Goal: Task Accomplishment & Management: Manage account settings

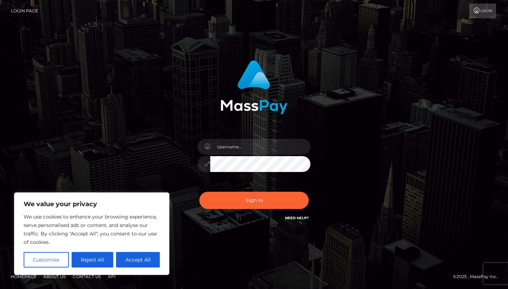
click at [240, 137] on div at bounding box center [253, 161] width 123 height 54
type input "[EMAIL_ADDRESS][DOMAIN_NAME]"
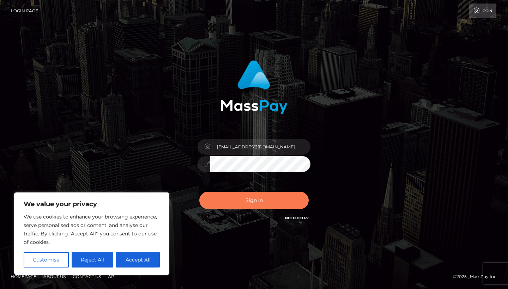
click at [251, 203] on button "Sign in" at bounding box center [253, 200] width 109 height 17
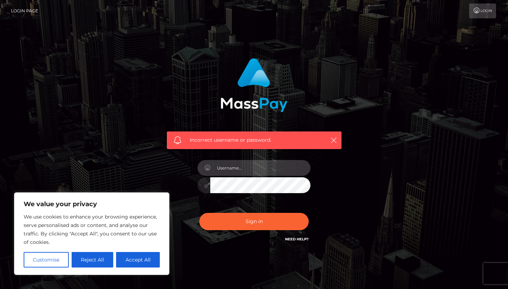
type input "[EMAIL_ADDRESS][DOMAIN_NAME]"
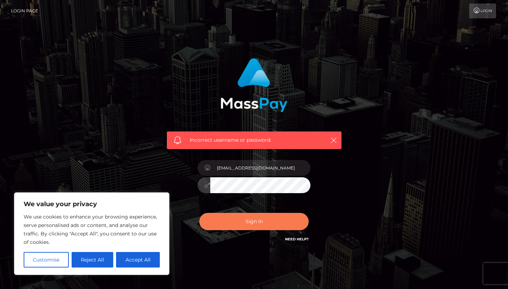
click at [292, 221] on button "Sign in" at bounding box center [253, 221] width 109 height 17
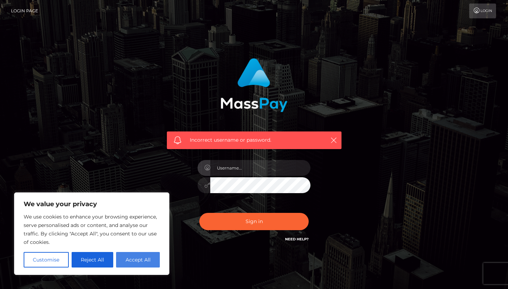
click at [137, 259] on button "Accept All" at bounding box center [138, 260] width 44 height 16
checkbox input "true"
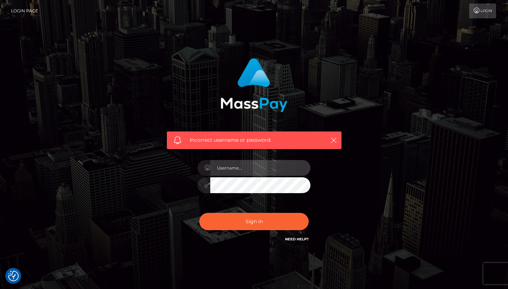
click at [263, 165] on input "text" at bounding box center [260, 168] width 100 height 16
type input "[EMAIL_ADDRESS][DOMAIN_NAME]"
click at [299, 238] on link "Need Help?" at bounding box center [297, 239] width 24 height 5
click at [298, 237] on link "Need Help?" at bounding box center [297, 239] width 24 height 5
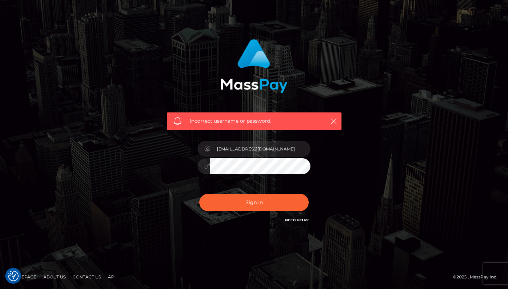
scroll to position [19, 0]
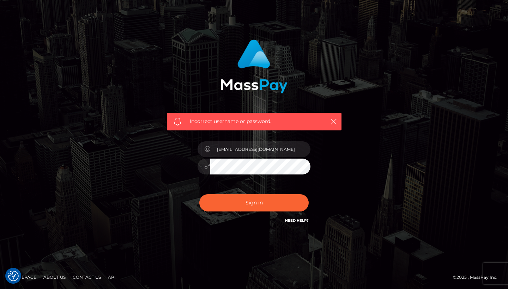
click at [205, 167] on icon at bounding box center [207, 167] width 6 height 6
click at [210, 168] on div at bounding box center [253, 166] width 113 height 14
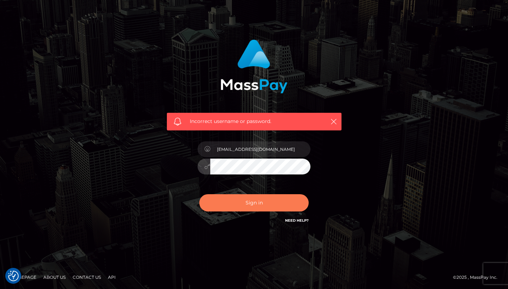
click at [222, 202] on button "Sign in" at bounding box center [253, 202] width 109 height 17
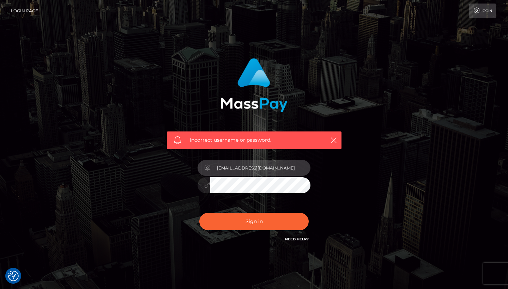
type input "[EMAIL_ADDRESS][DOMAIN_NAME]"
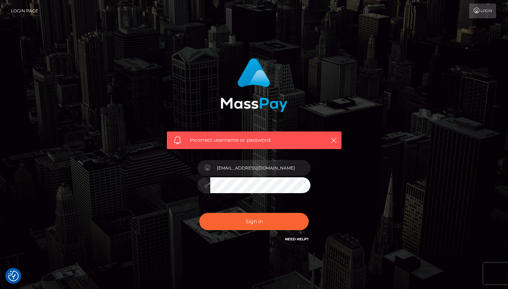
click at [318, 182] on div "Incorrect username or password. cayspicexo@gmail.com" at bounding box center [253, 151] width 185 height 196
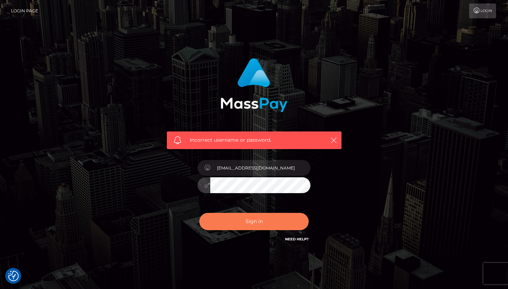
click at [282, 219] on button "Sign in" at bounding box center [253, 221] width 109 height 17
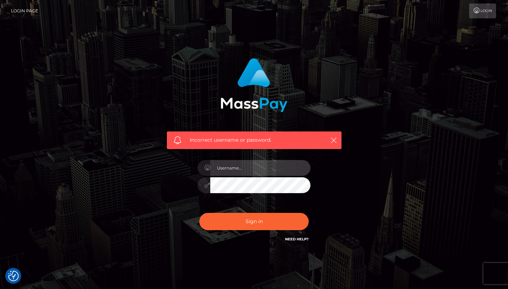
type input "[DATE]"
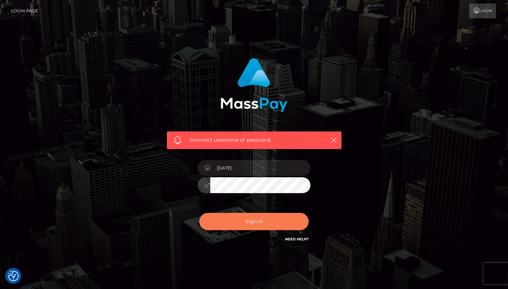
click at [243, 222] on button "Sign in" at bounding box center [253, 221] width 109 height 17
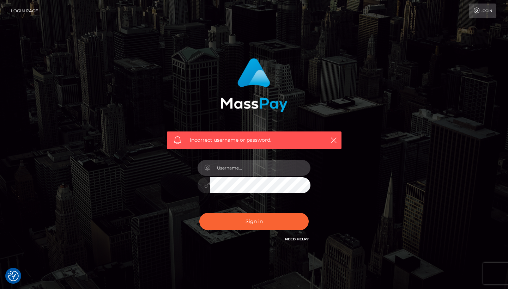
type input "2002-06-13"
drag, startPoint x: 245, startPoint y: 167, endPoint x: 210, endPoint y: 166, distance: 34.9
click at [210, 166] on input "2002-06-13" at bounding box center [260, 168] width 100 height 16
type input "Cayspicexo@gmail.com"
click at [342, 204] on div "Incorrect username or password. Cayspicexo@gmail.com" at bounding box center [253, 151] width 185 height 196
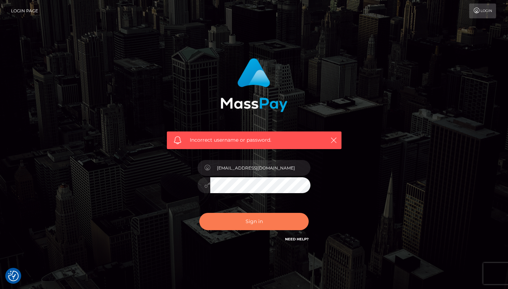
click at [280, 226] on button "Sign in" at bounding box center [253, 221] width 109 height 17
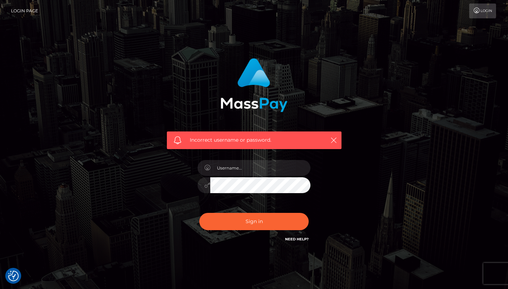
click at [301, 240] on link "Need Help?" at bounding box center [297, 239] width 24 height 5
click at [487, 6] on link "Login" at bounding box center [482, 11] width 27 height 15
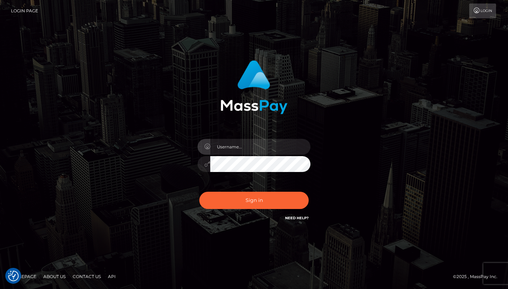
click at [484, 12] on link "Login" at bounding box center [482, 11] width 27 height 15
click at [299, 218] on link "Need Help?" at bounding box center [297, 218] width 24 height 5
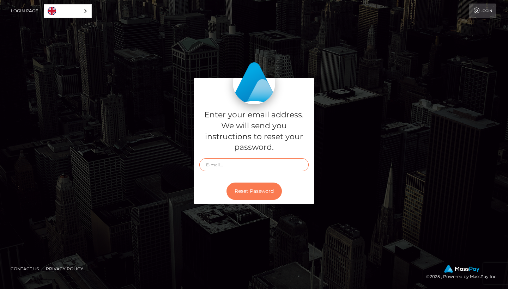
type input "[EMAIL_ADDRESS][DOMAIN_NAME]"
click at [261, 193] on button "Reset Password" at bounding box center [253, 191] width 55 height 17
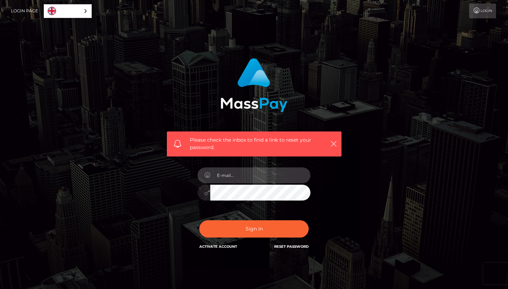
type input "[EMAIL_ADDRESS][DOMAIN_NAME]"
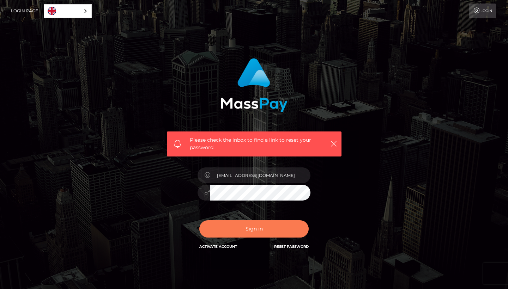
click at [263, 225] on button "Sign in" at bounding box center [253, 228] width 109 height 17
